Goal: Information Seeking & Learning: Learn about a topic

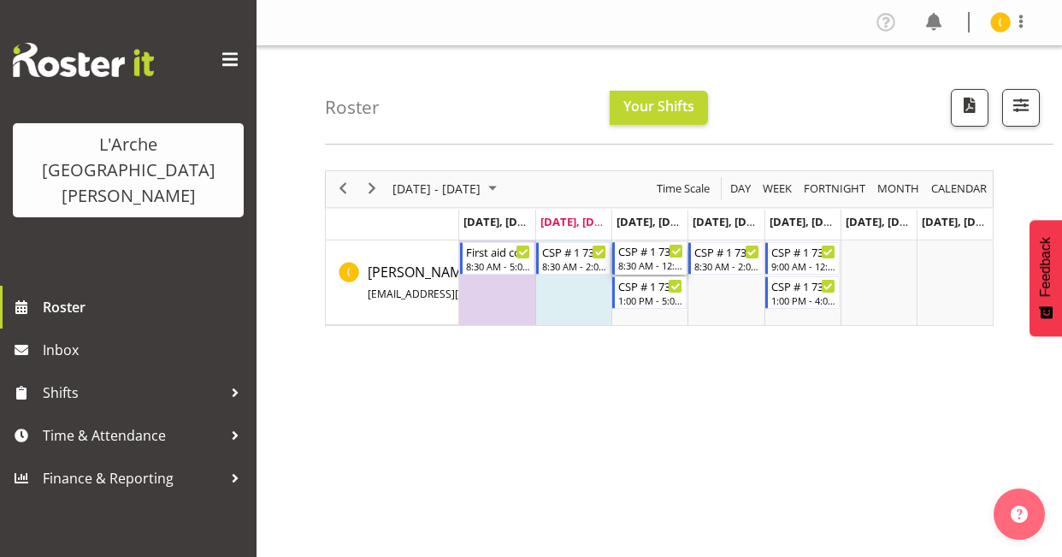
click at [646, 264] on div "8:30 AM - 12:30 PM" at bounding box center [650, 265] width 65 height 14
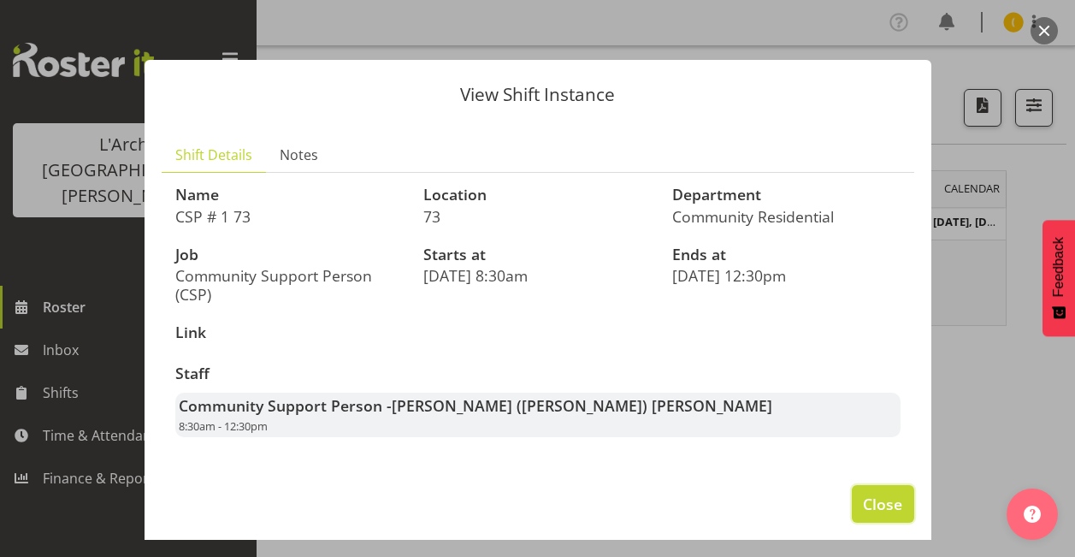
click at [887, 511] on span "Close" at bounding box center [882, 503] width 39 height 22
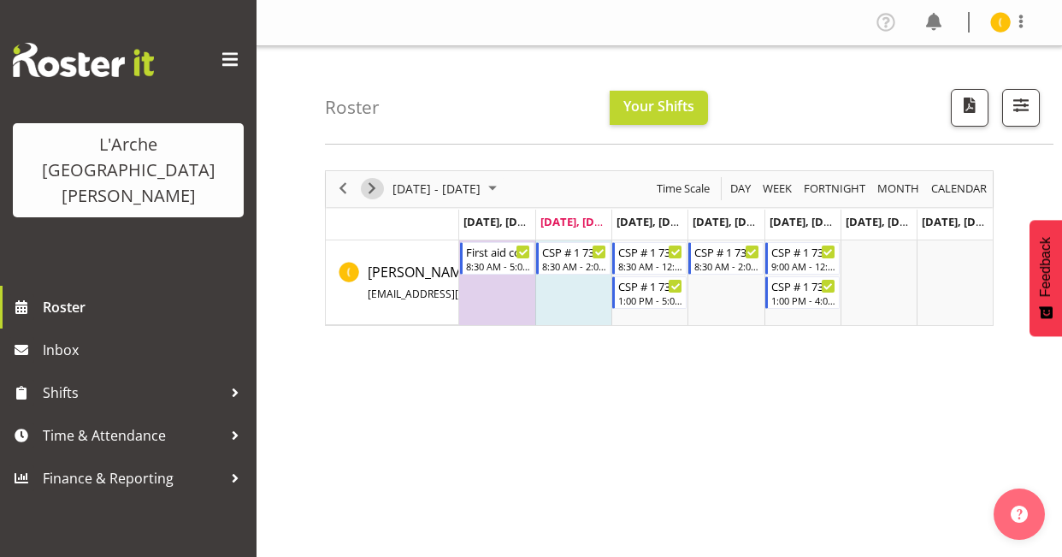
click at [374, 189] on span "Next" at bounding box center [372, 188] width 21 height 21
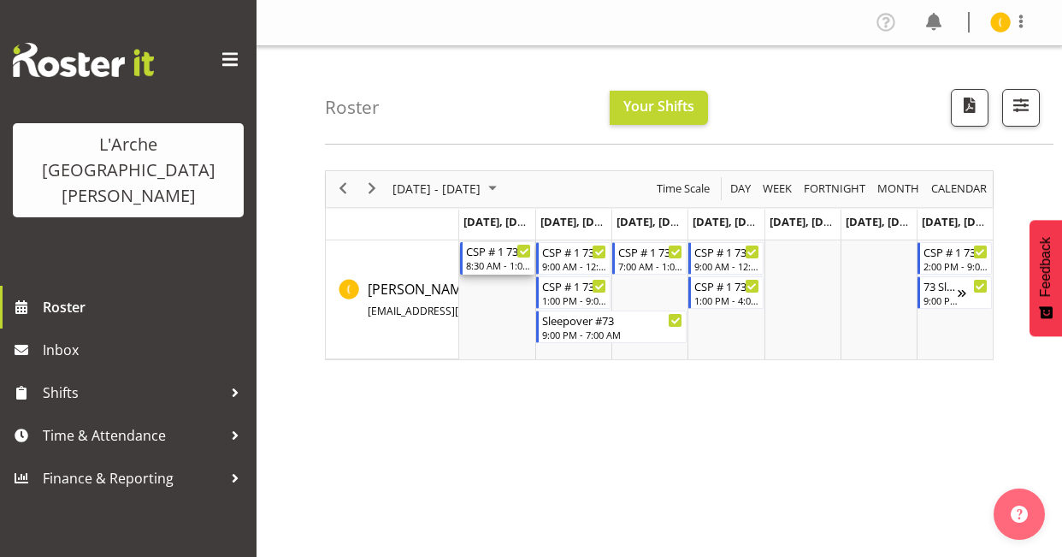
click at [501, 266] on div "8:30 AM - 1:00 PM" at bounding box center [498, 265] width 65 height 14
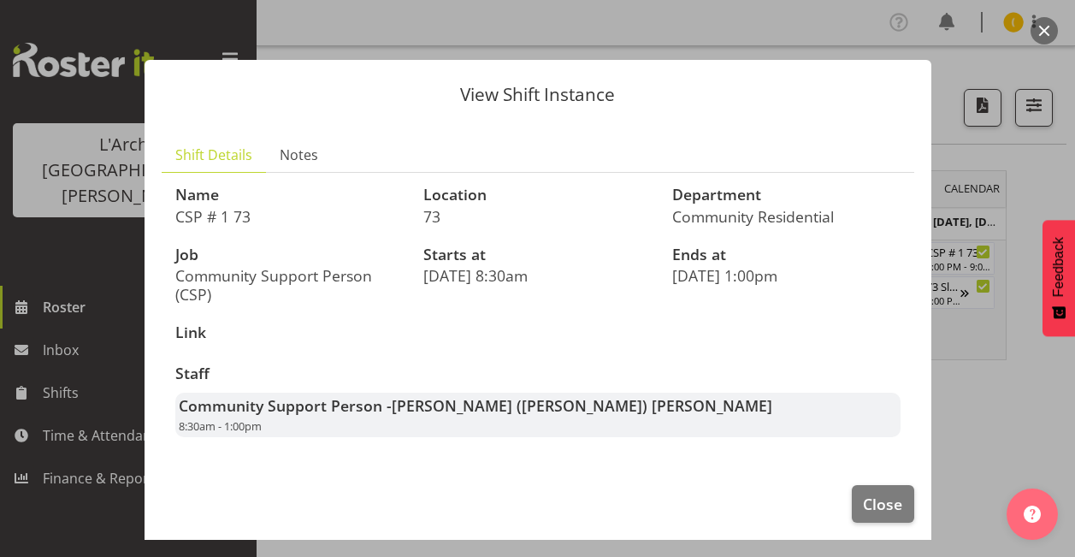
click at [1049, 19] on button "button" at bounding box center [1043, 30] width 27 height 27
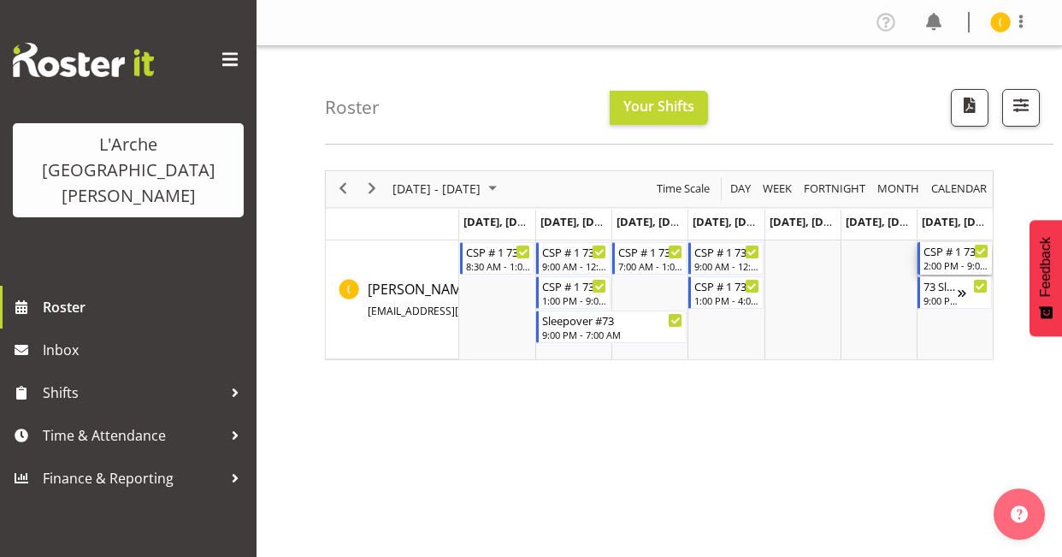
click at [937, 259] on div "CSP # 1 73 2:00 PM - 9:00 PM" at bounding box center [955, 258] width 65 height 32
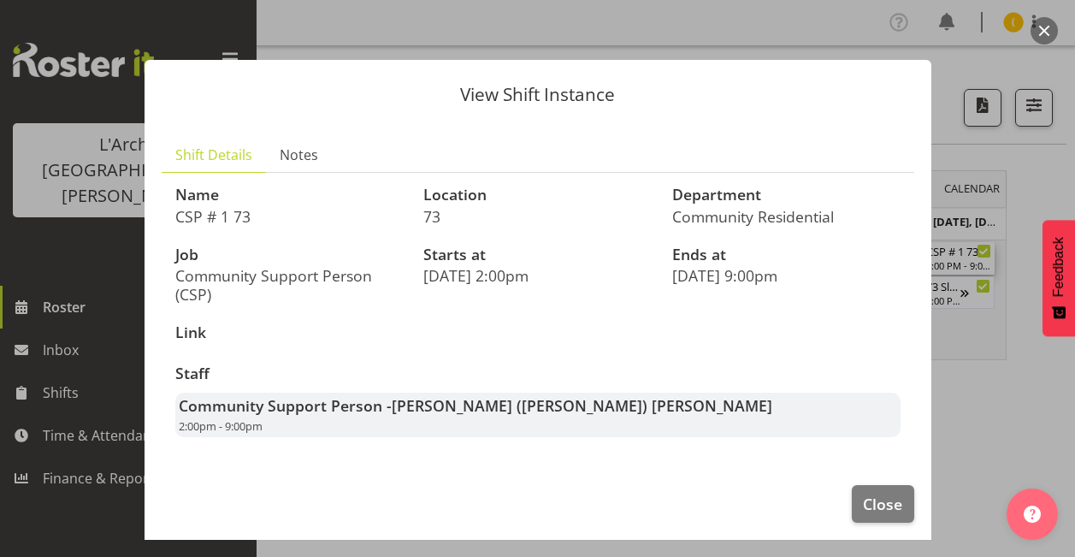
click at [1049, 27] on button "button" at bounding box center [1043, 30] width 27 height 27
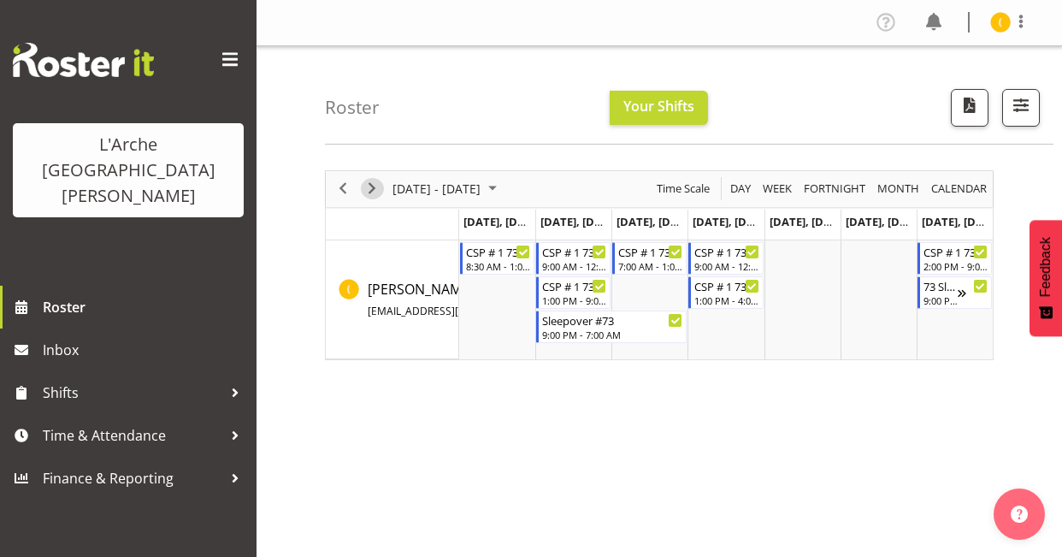
click at [370, 186] on span "Next" at bounding box center [372, 188] width 21 height 21
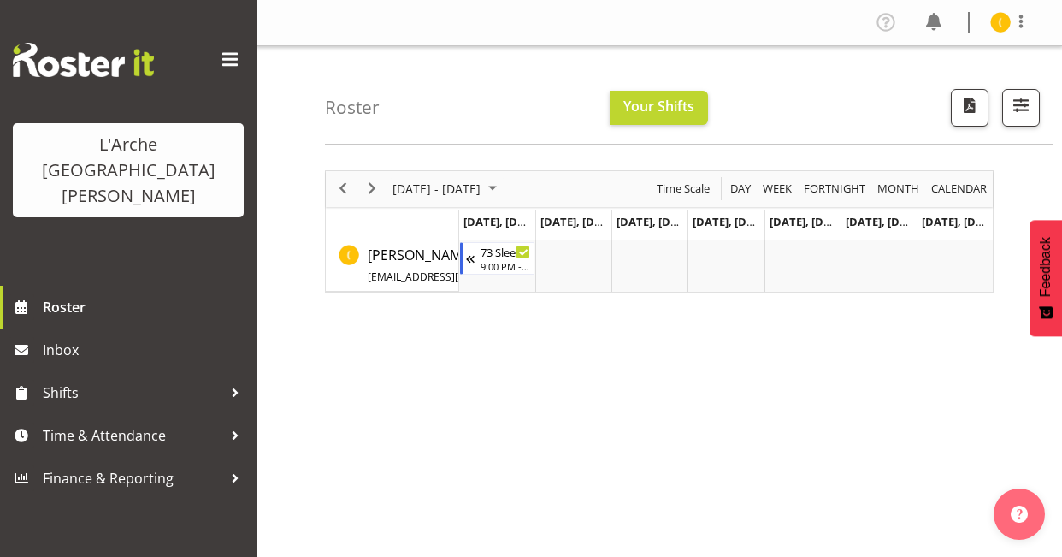
click at [339, 200] on div "previous period" at bounding box center [342, 189] width 29 height 36
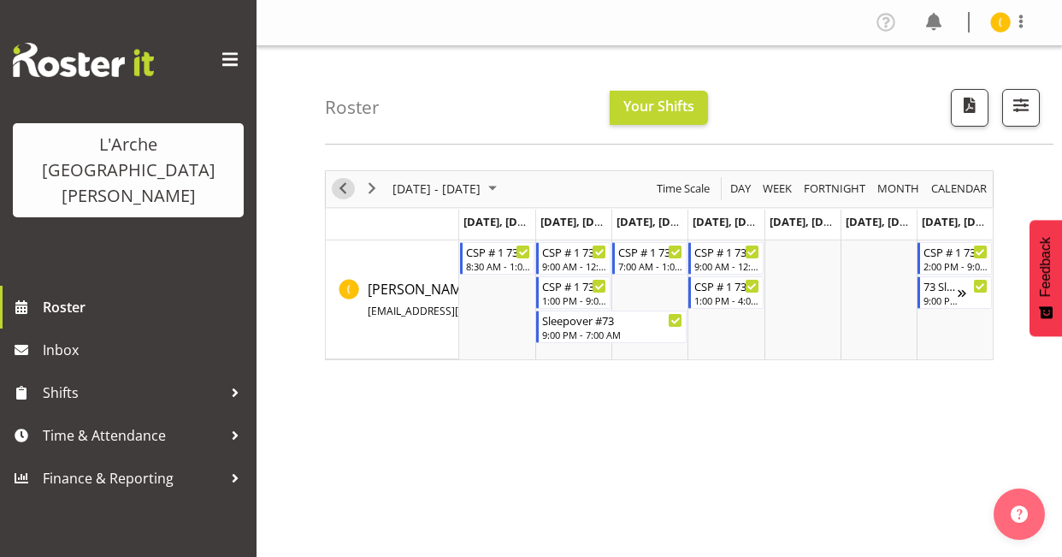
click at [342, 197] on span "Previous" at bounding box center [343, 188] width 21 height 21
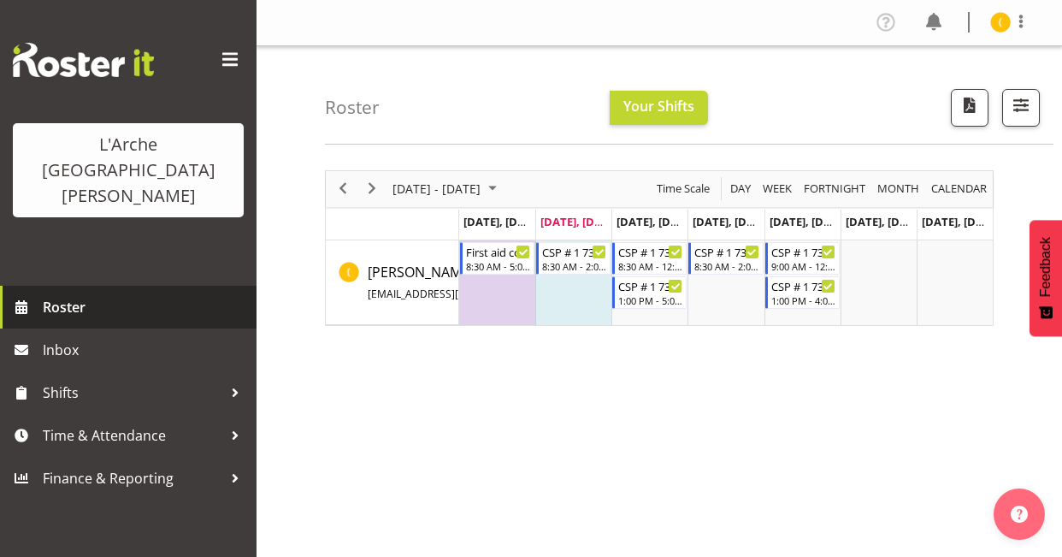
click at [121, 294] on span "Roster" at bounding box center [145, 307] width 205 height 26
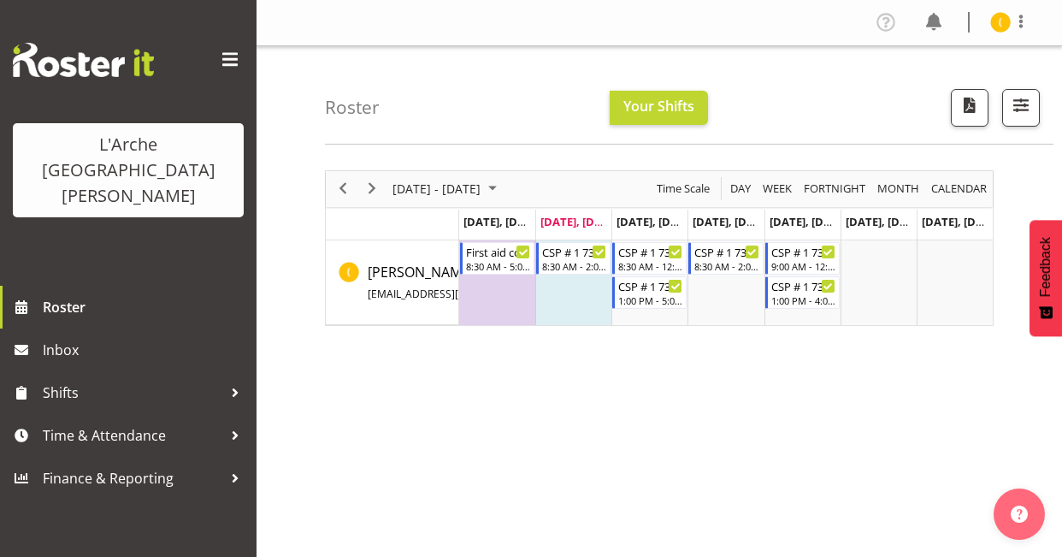
click at [386, 185] on div "[DATE] - [DATE]" at bounding box center [446, 189] width 121 height 36
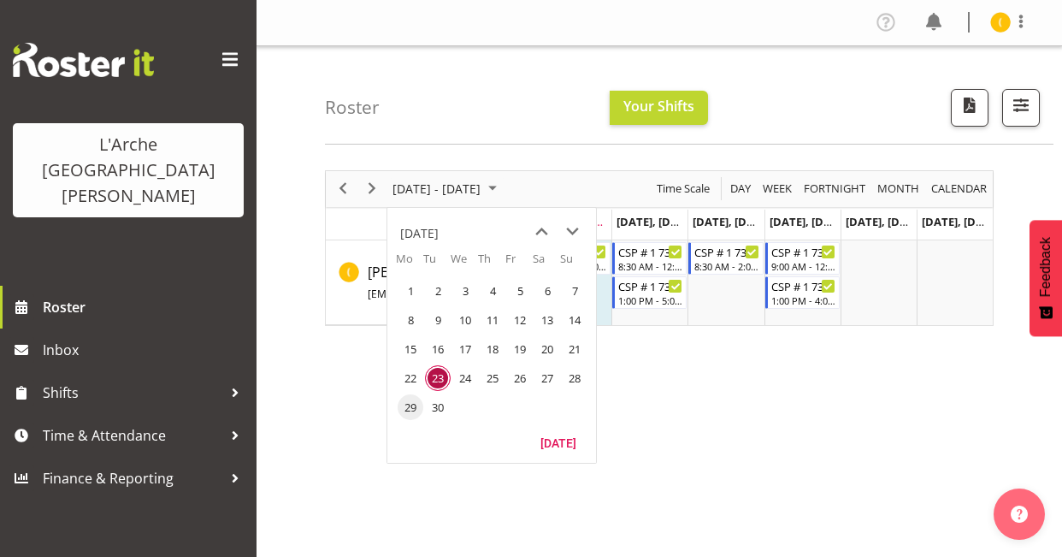
click at [415, 399] on span "29" at bounding box center [411, 407] width 26 height 26
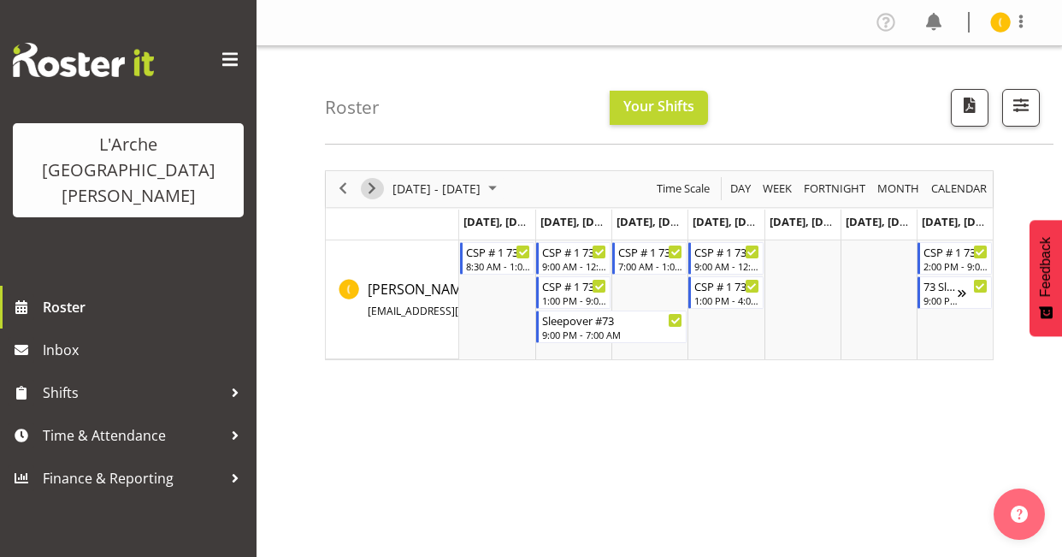
click at [380, 193] on span "Next" at bounding box center [372, 188] width 21 height 21
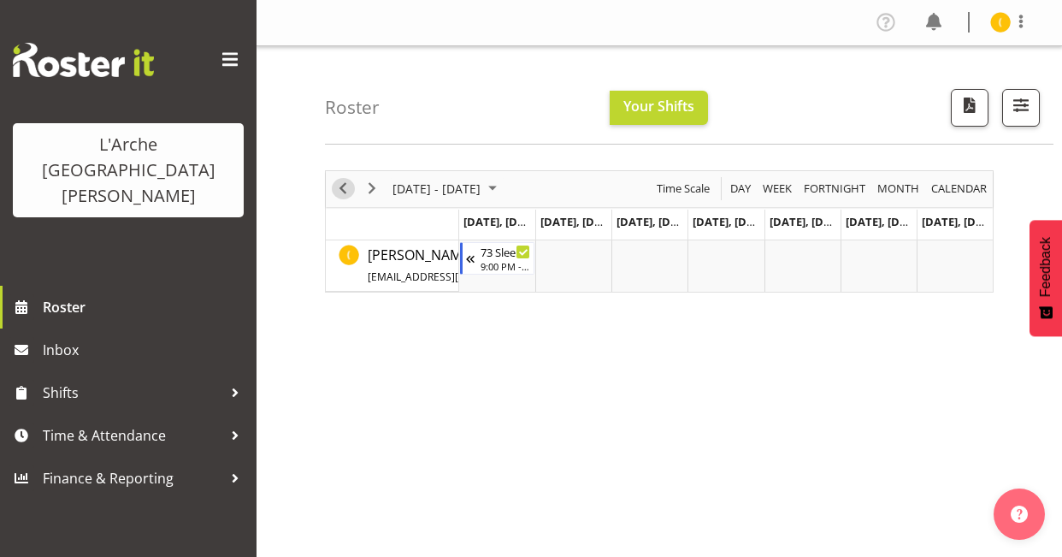
click at [345, 193] on span "Previous" at bounding box center [343, 188] width 21 height 21
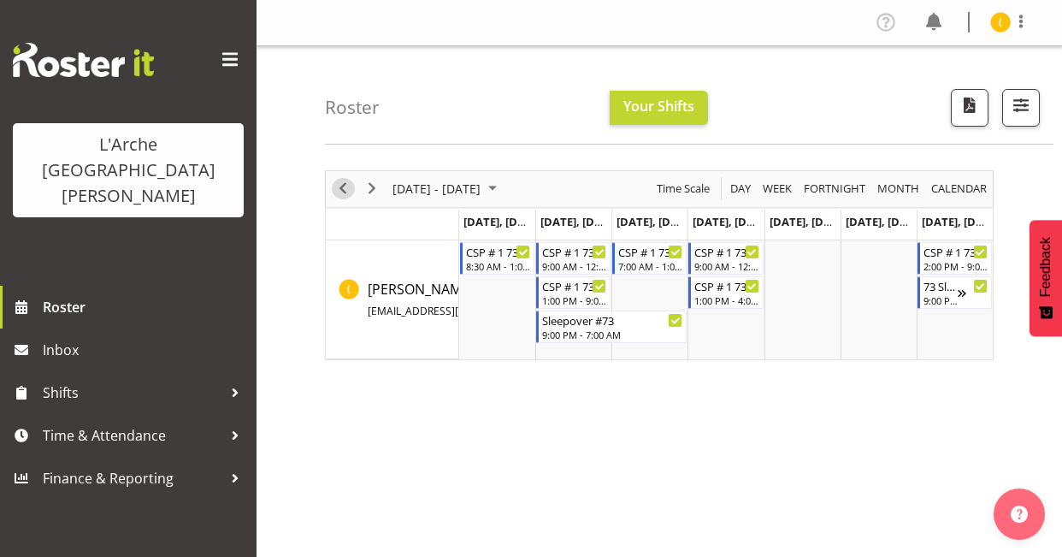
click at [335, 198] on div "previous period" at bounding box center [342, 189] width 29 height 36
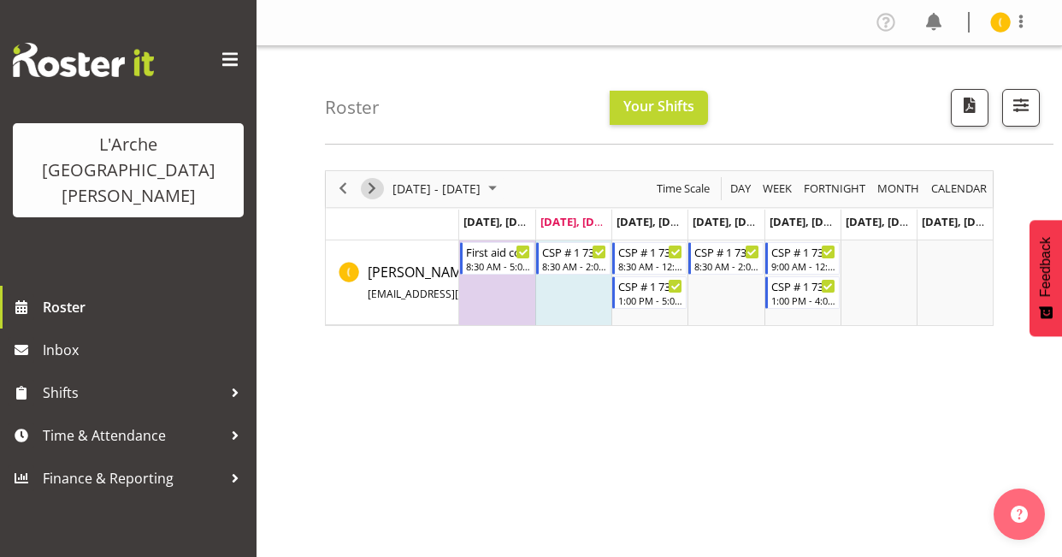
click at [370, 182] on span "Next" at bounding box center [372, 188] width 21 height 21
